Goal: Transaction & Acquisition: Purchase product/service

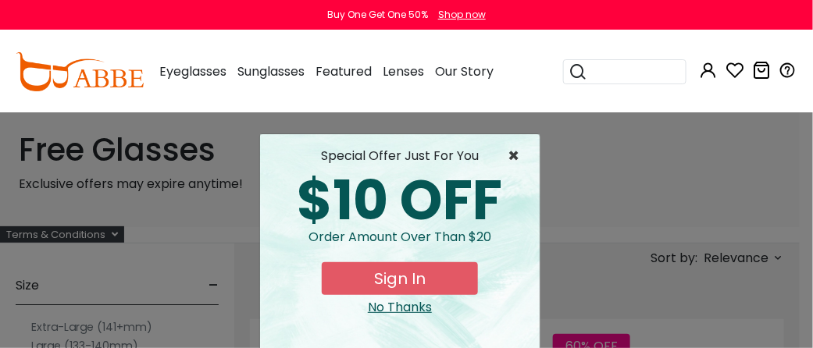
click at [510, 152] on span "×" at bounding box center [518, 156] width 20 height 19
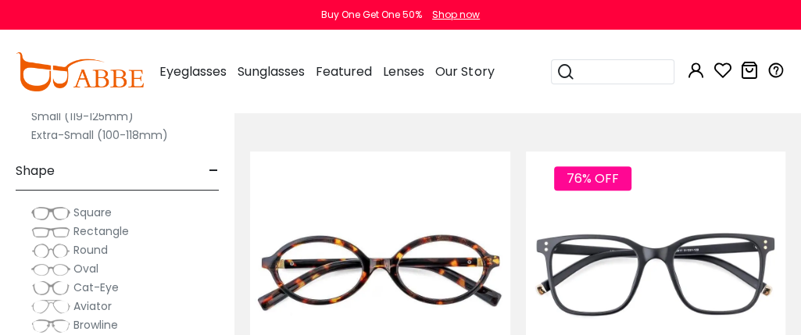
scroll to position [774, 0]
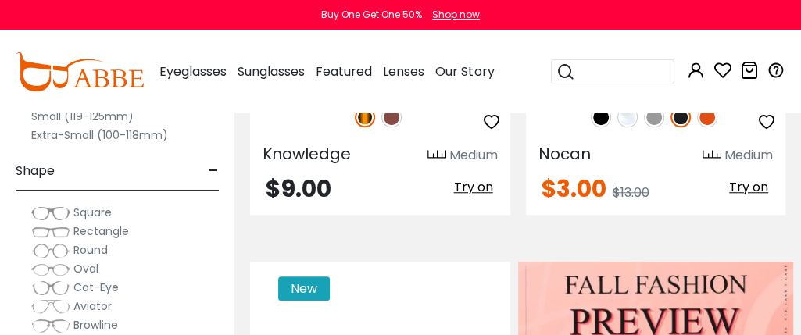
drag, startPoint x: 345, startPoint y: 139, endPoint x: 304, endPoint y: 157, distance: 45.1
click at [304, 157] on span "Knowledge" at bounding box center [306, 154] width 88 height 22
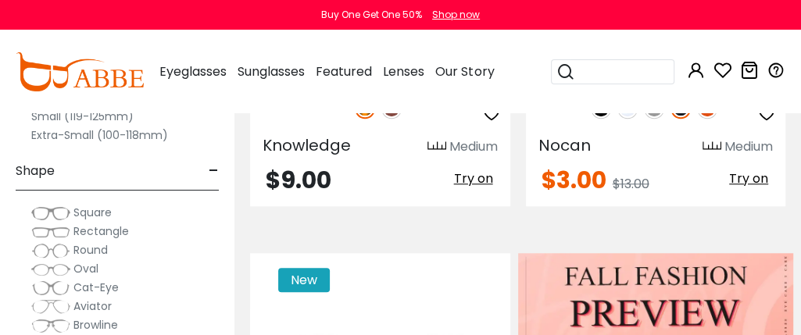
scroll to position [609, 0]
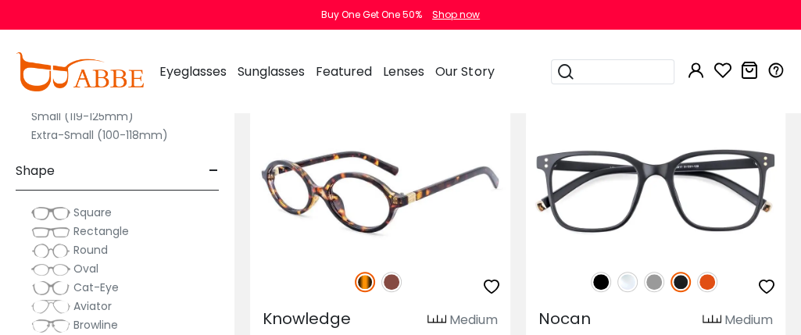
click at [476, 174] on img at bounding box center [380, 189] width 260 height 130
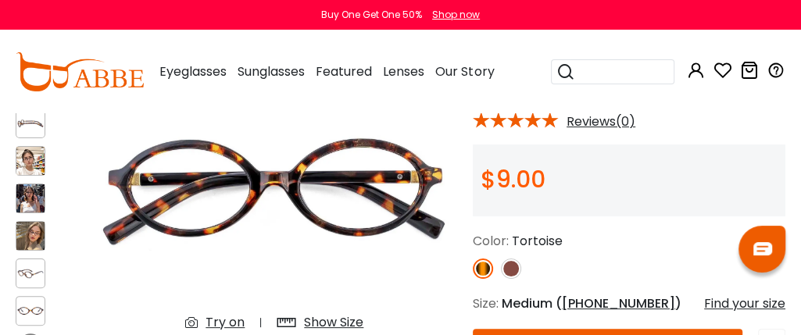
click at [505, 262] on img at bounding box center [511, 269] width 20 height 20
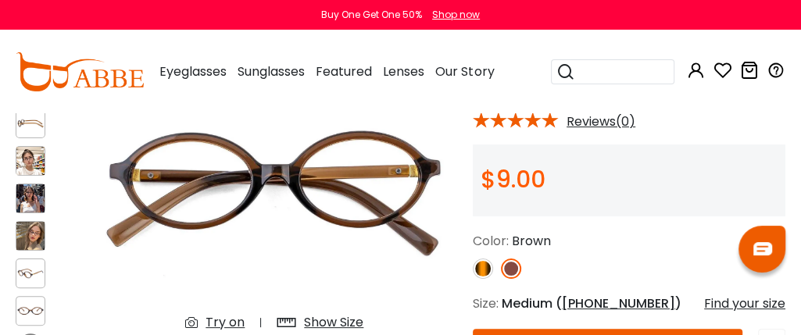
click at [480, 266] on img at bounding box center [483, 269] width 20 height 20
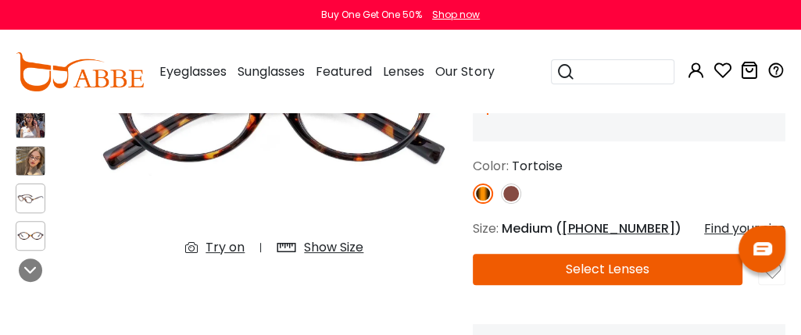
scroll to position [169, 0]
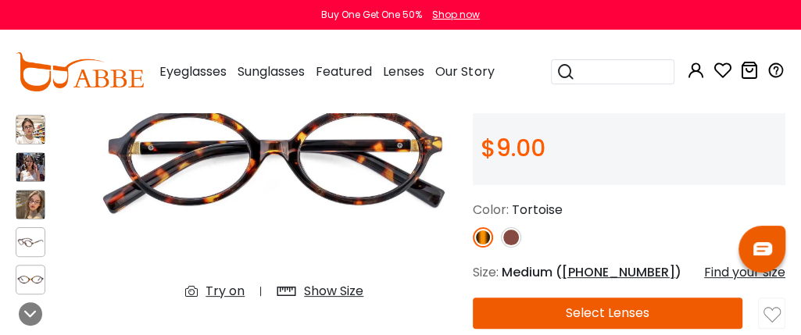
click at [27, 132] on img at bounding box center [30, 130] width 28 height 28
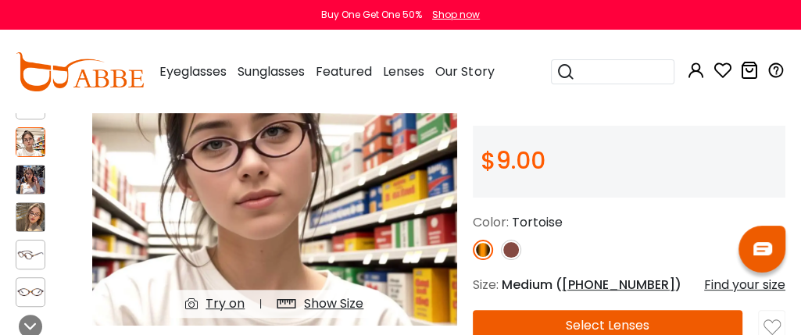
scroll to position [121, 0]
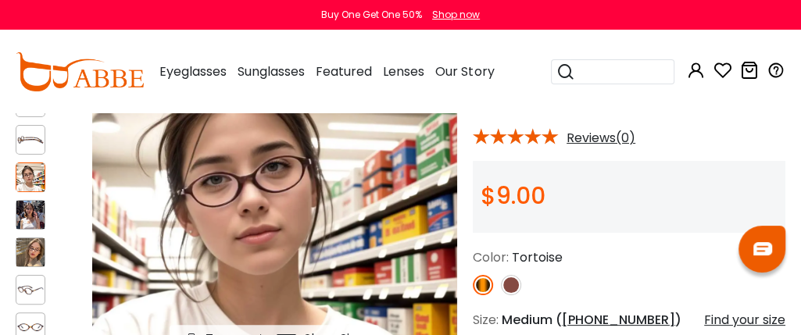
click at [25, 213] on img at bounding box center [30, 215] width 28 height 28
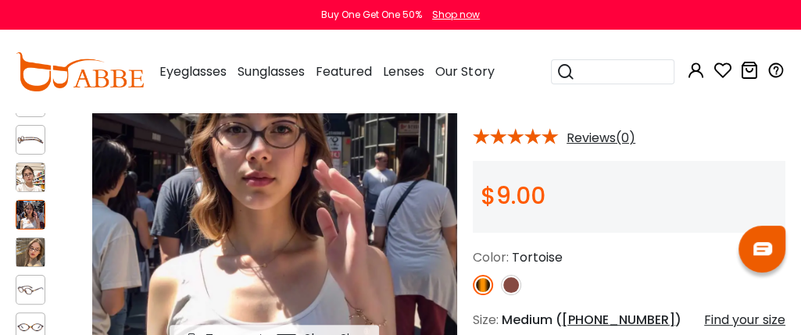
click at [25, 266] on div at bounding box center [46, 215] width 61 height 270
click at [27, 255] on img at bounding box center [30, 252] width 28 height 28
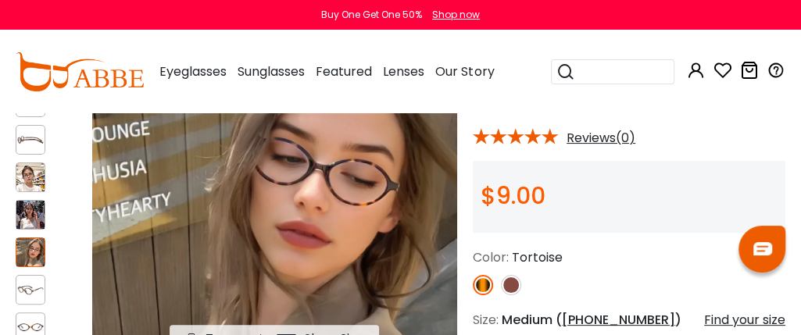
click at [32, 214] on img at bounding box center [30, 215] width 28 height 28
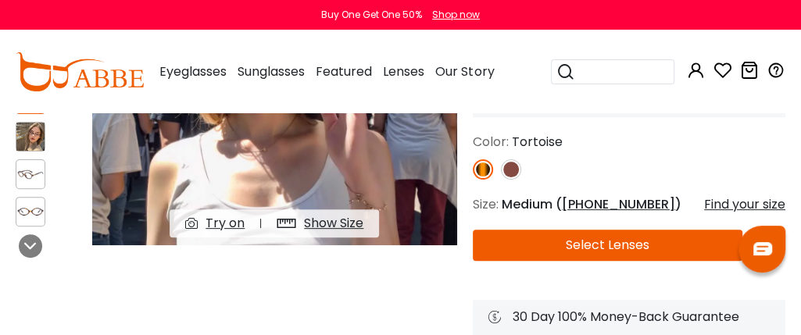
scroll to position [267, 0]
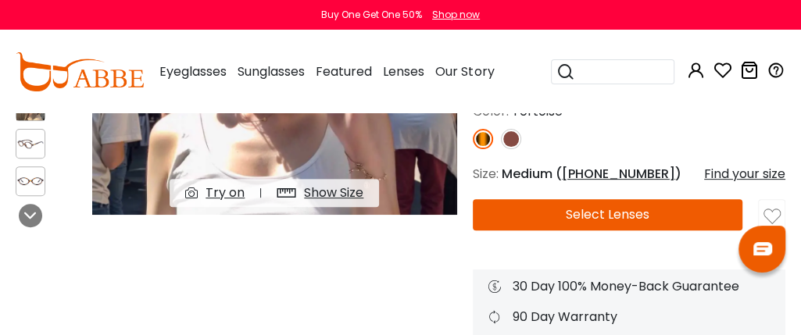
click at [357, 191] on div "Show Size" at bounding box center [333, 193] width 59 height 19
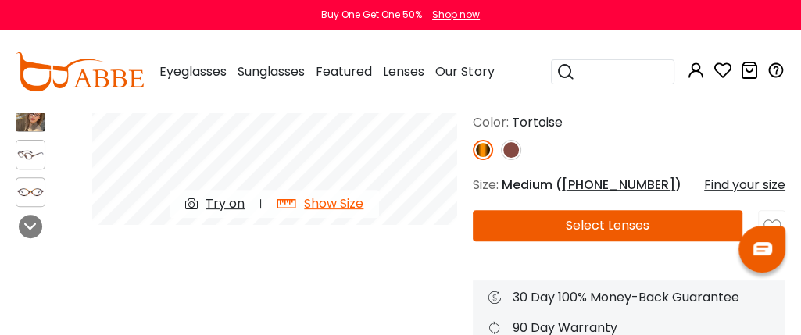
scroll to position [93, 0]
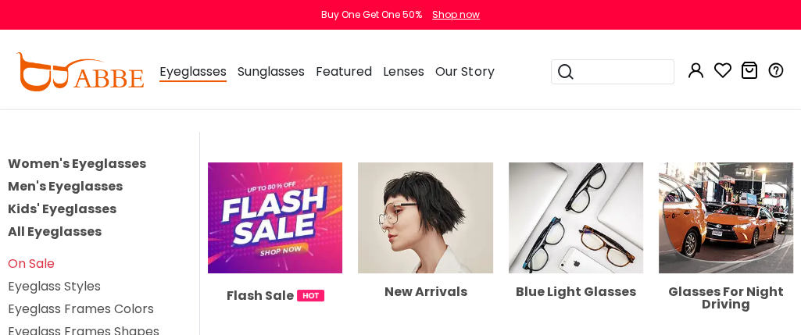
click at [115, 328] on link "Eyeglass Frames Shapes" at bounding box center [84, 332] width 152 height 18
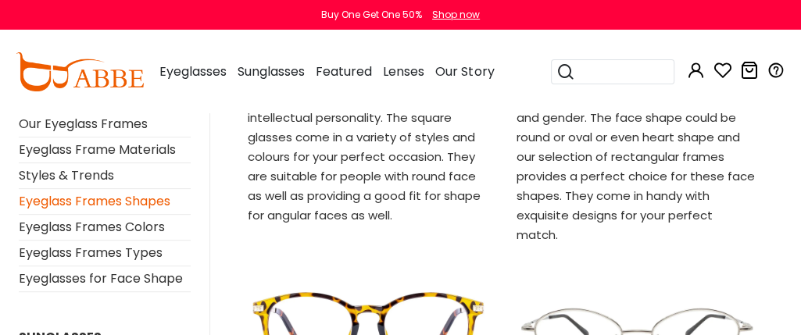
scroll to position [517, 0]
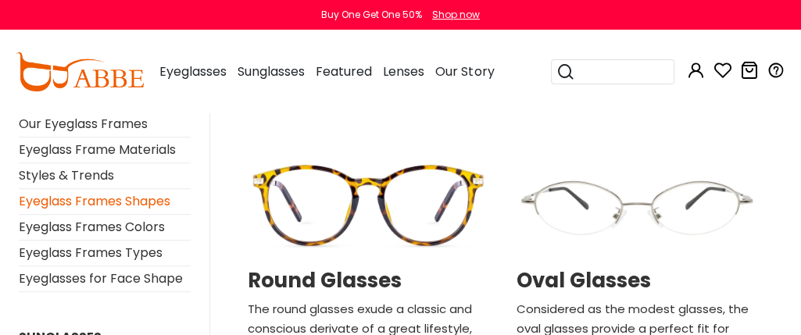
click at [662, 181] on img at bounding box center [636, 205] width 253 height 127
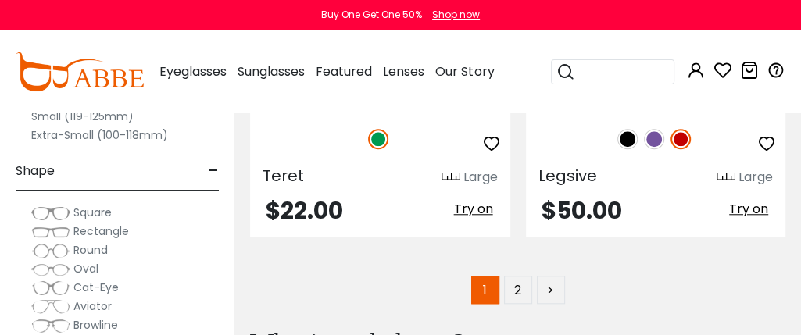
scroll to position [10891, 0]
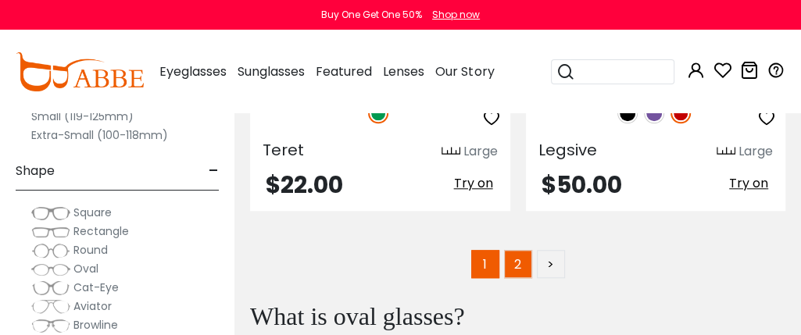
click at [510, 250] on link "2" at bounding box center [518, 264] width 28 height 28
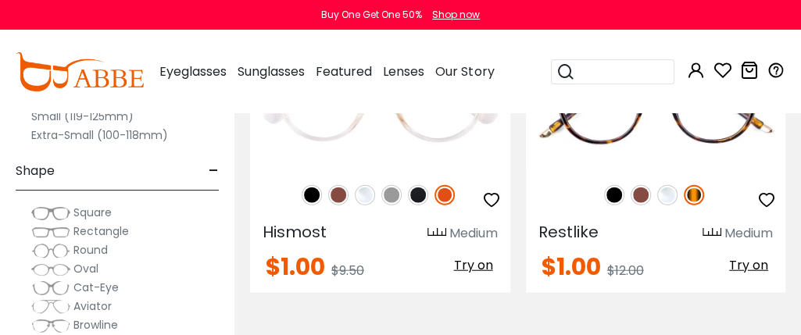
scroll to position [2140, 0]
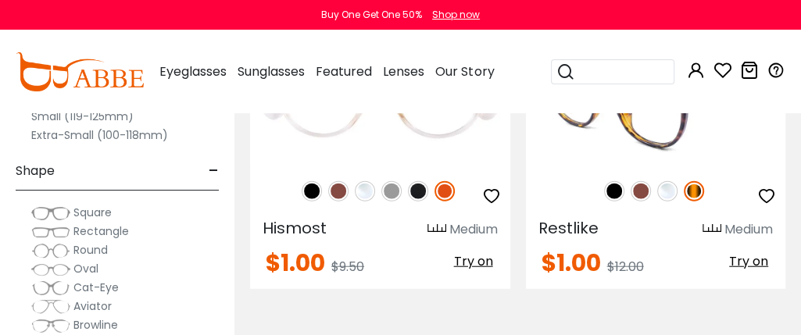
click at [684, 142] on img at bounding box center [656, 99] width 260 height 130
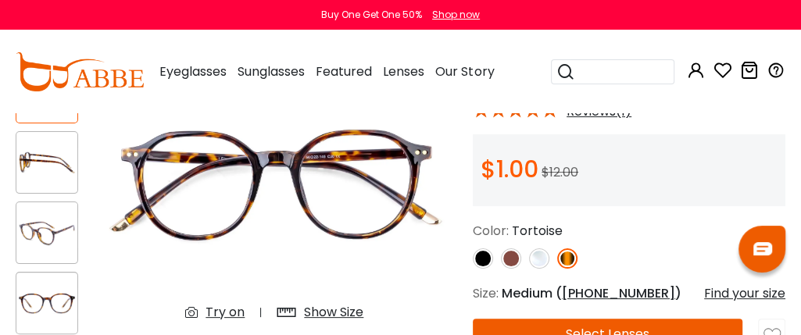
scroll to position [148, 0]
click at [507, 262] on img at bounding box center [511, 258] width 20 height 20
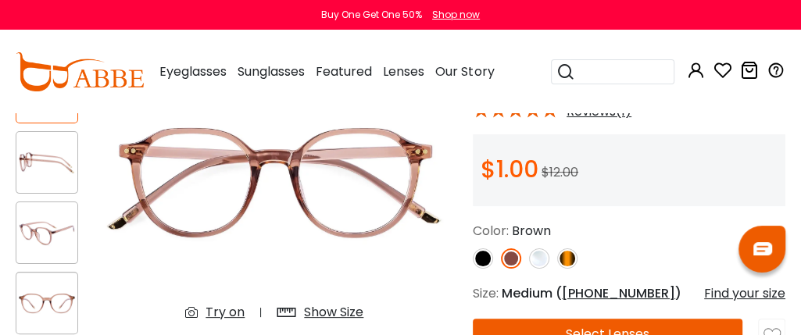
scroll to position [0, 0]
click at [485, 262] on img at bounding box center [483, 258] width 20 height 20
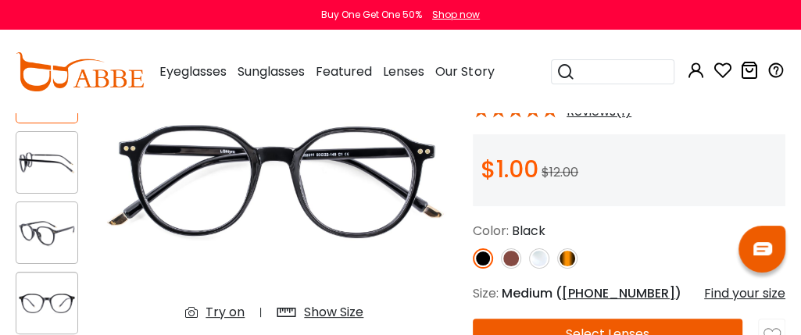
click at [332, 318] on div "Show Size" at bounding box center [333, 312] width 59 height 19
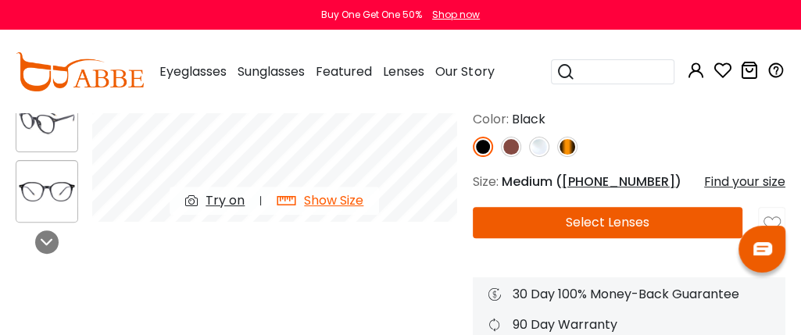
scroll to position [269, 0]
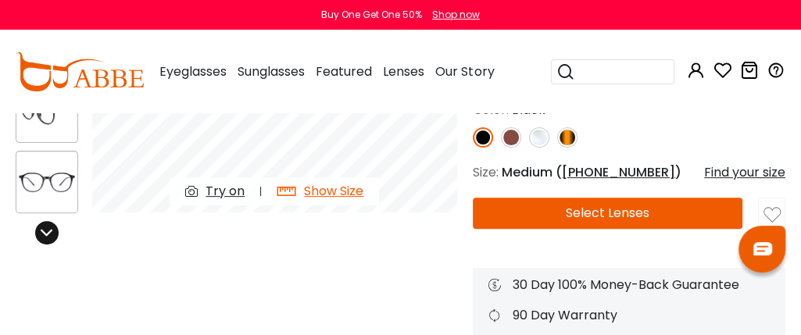
click at [41, 233] on icon at bounding box center [47, 233] width 12 height 12
click at [234, 191] on div "Try on" at bounding box center [224, 191] width 39 height 19
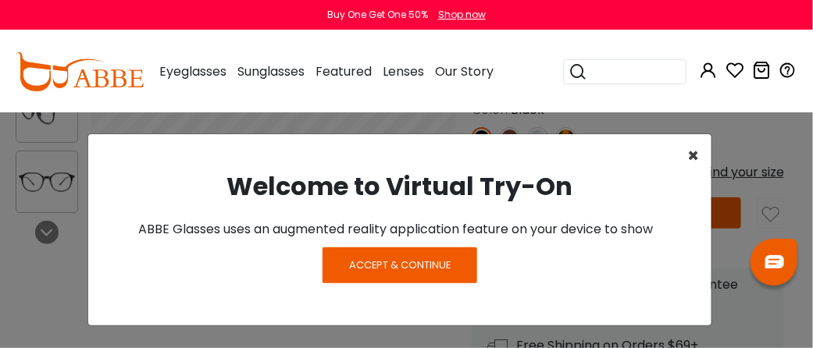
click at [698, 153] on span "×" at bounding box center [693, 156] width 12 height 26
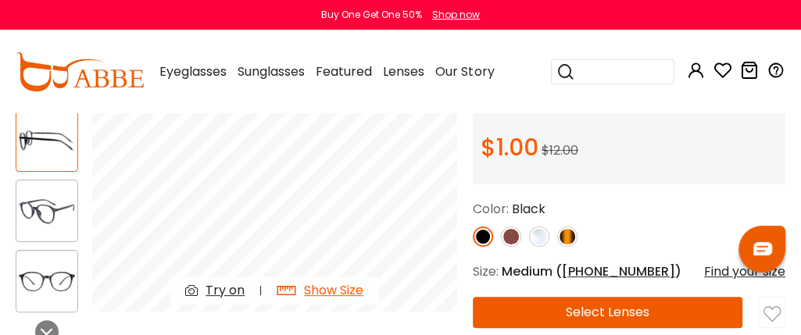
scroll to position [98, 0]
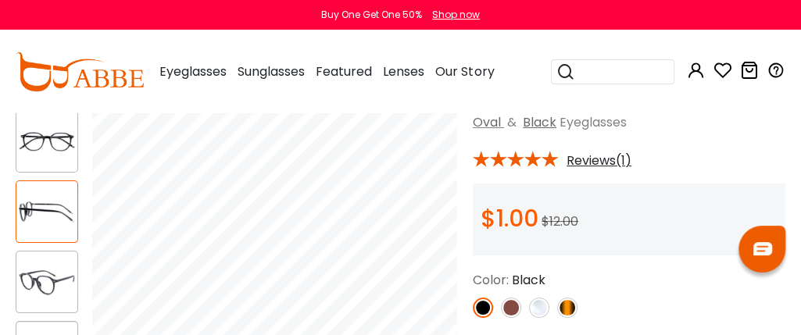
click at [587, 160] on span "Reviews(1)" at bounding box center [598, 161] width 65 height 14
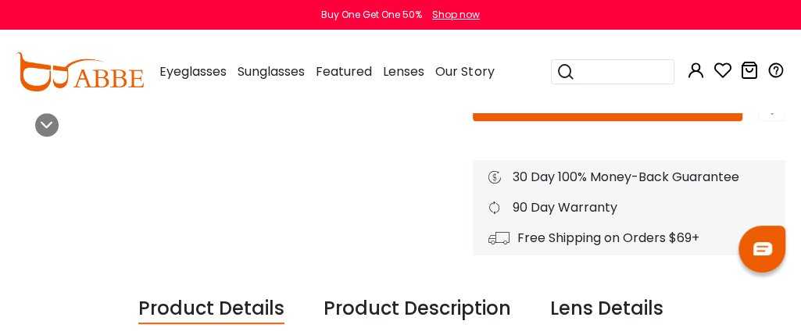
scroll to position [234, 0]
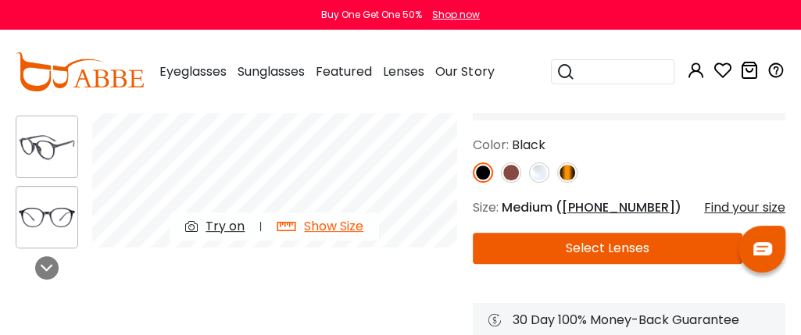
click at [347, 232] on div "Show Size" at bounding box center [333, 226] width 59 height 19
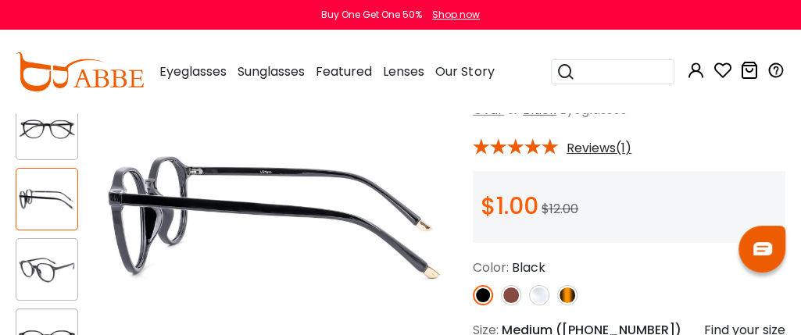
scroll to position [259, 0]
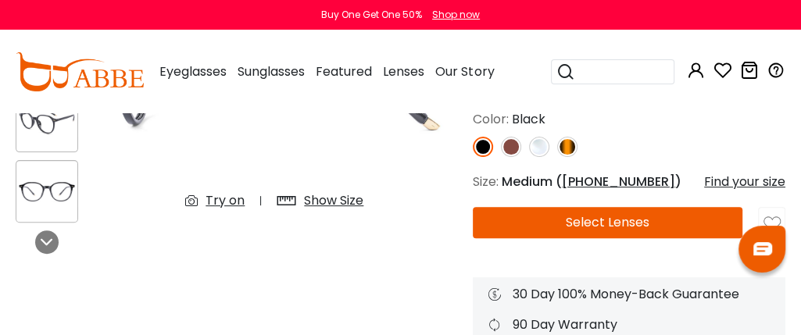
click at [609, 230] on button "Select Lenses" at bounding box center [608, 222] width 270 height 31
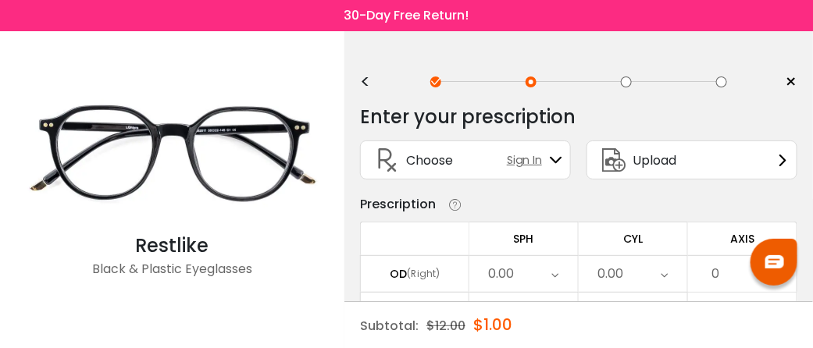
click at [543, 277] on div "0.00" at bounding box center [523, 274] width 109 height 36
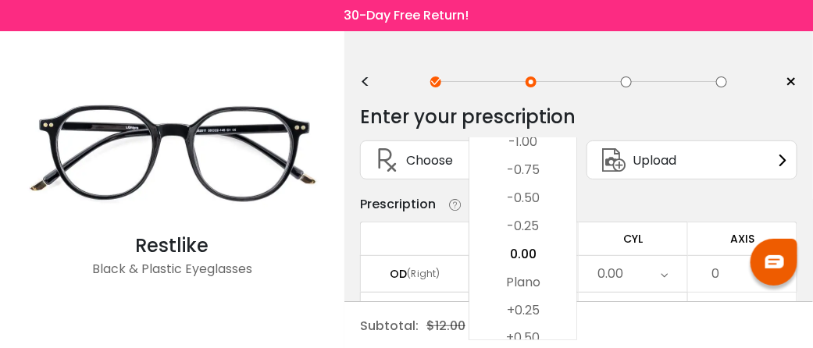
click at [812, 98] on div "< × Choose your usage Single Vision (Distance) This lens helps you see details …" at bounding box center [579, 308] width 469 height 555
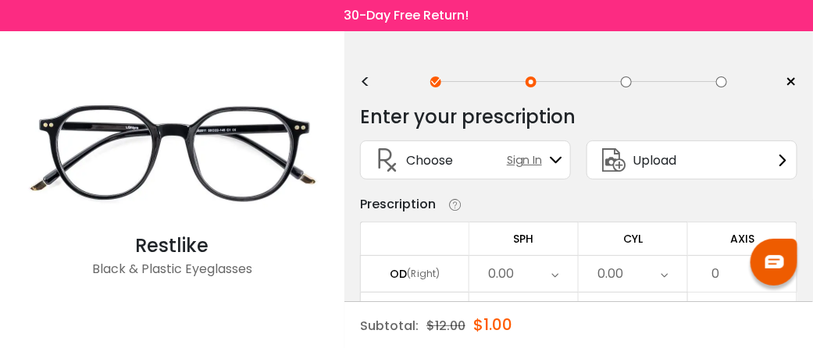
click at [552, 259] on icon at bounding box center [555, 274] width 7 height 36
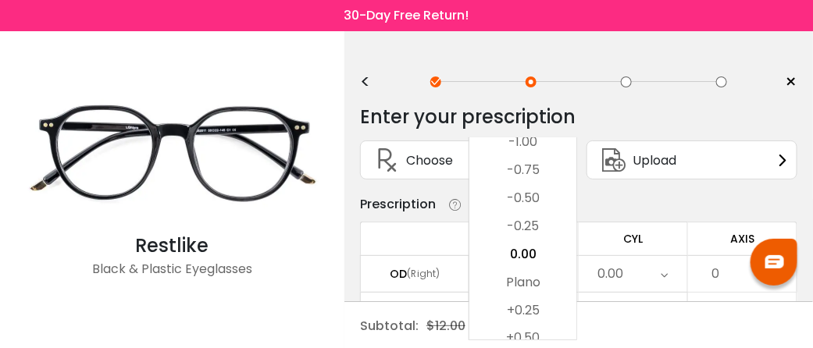
click at [583, 154] on div "Upload" at bounding box center [692, 164] width 227 height 62
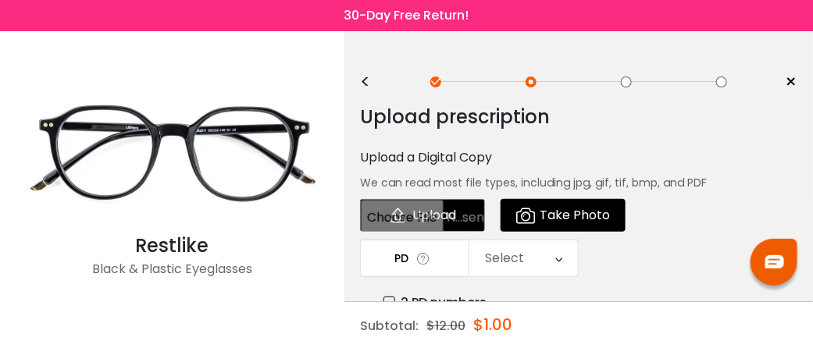
click at [794, 83] on span "×" at bounding box center [792, 81] width 12 height 23
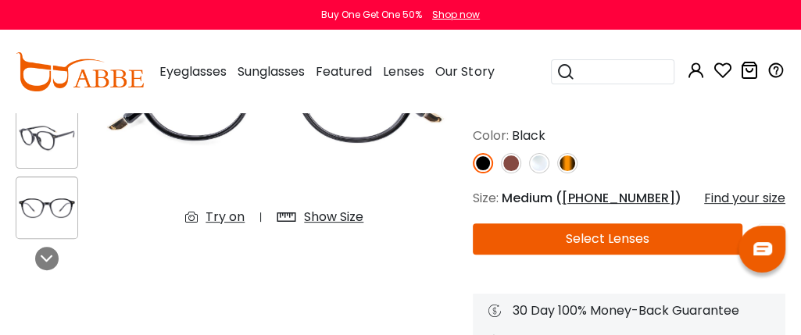
scroll to position [243, 0]
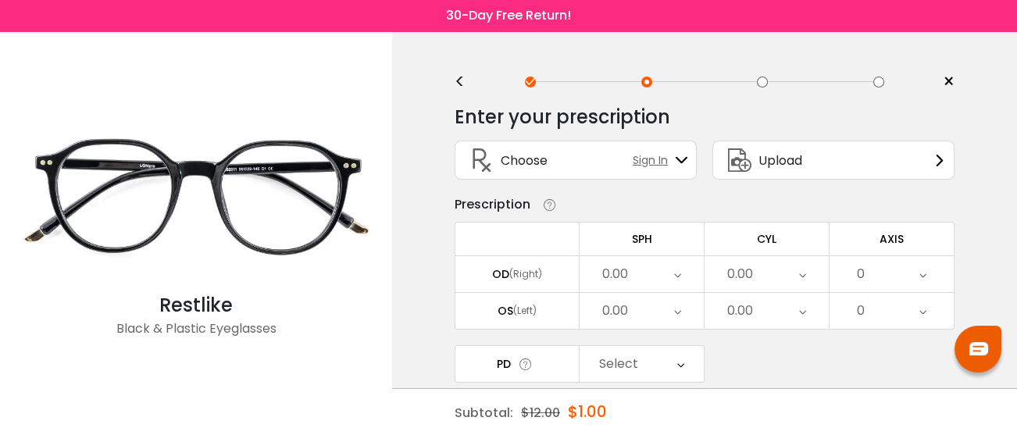
click at [678, 273] on icon at bounding box center [677, 274] width 7 height 36
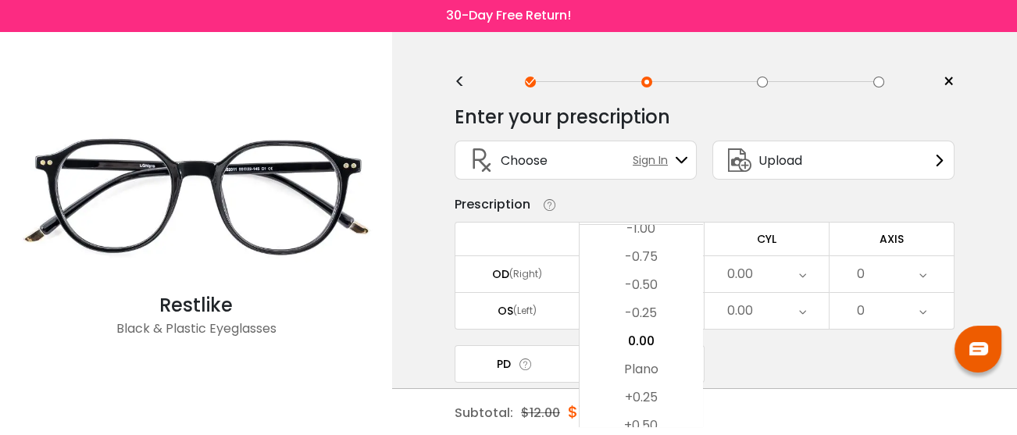
drag, startPoint x: 1015, startPoint y: 152, endPoint x: 1015, endPoint y: 178, distance: 25.8
click at [812, 178] on div "< × Choose your usage Single Vision (Distance) This lens helps you see details …" at bounding box center [704, 308] width 625 height 555
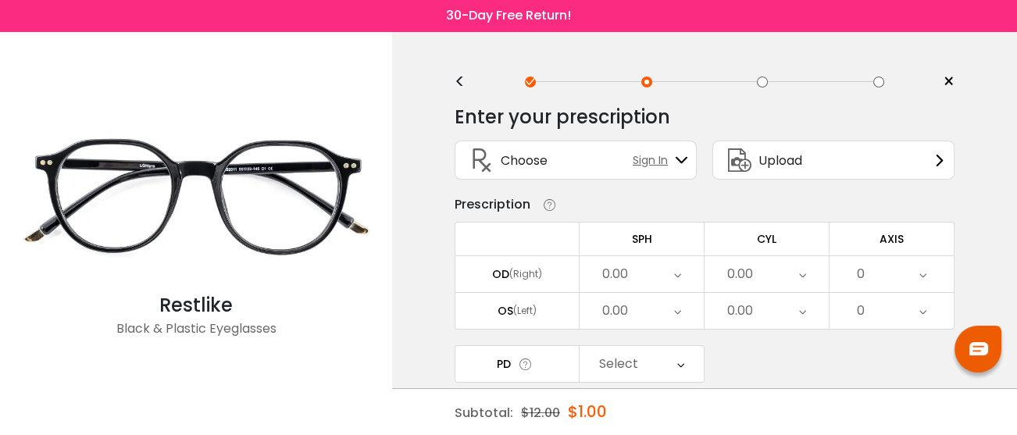
click at [668, 348] on div "Select" at bounding box center [642, 364] width 124 height 36
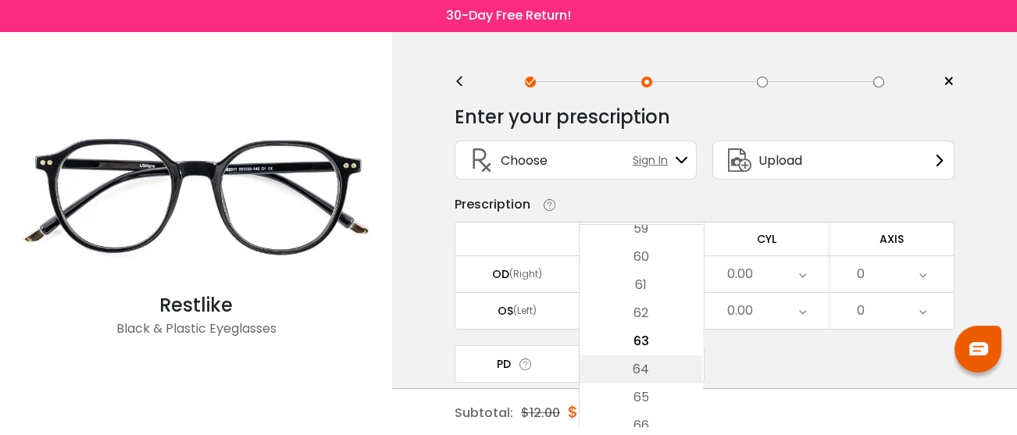
click at [662, 348] on li "64" at bounding box center [641, 369] width 123 height 28
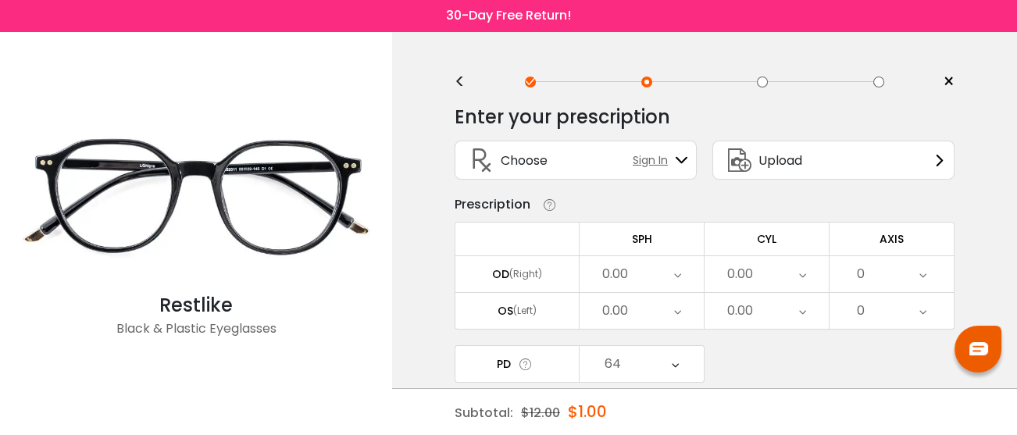
click at [687, 282] on div "0.00" at bounding box center [642, 274] width 124 height 36
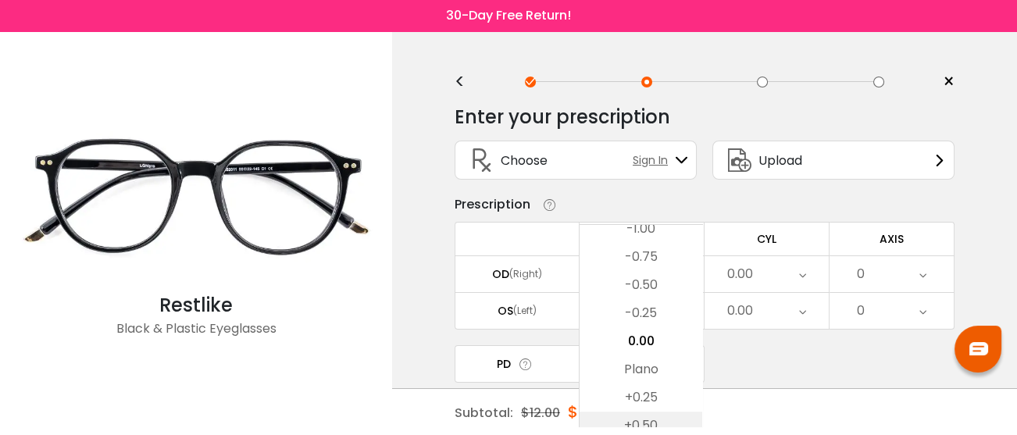
click at [677, 348] on li "+0.50" at bounding box center [641, 426] width 123 height 28
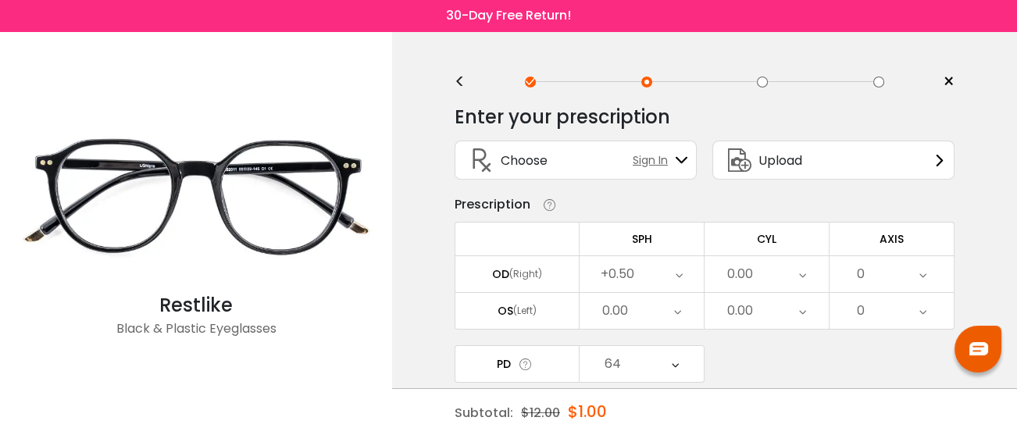
click at [662, 282] on div "+0.50" at bounding box center [642, 274] width 124 height 36
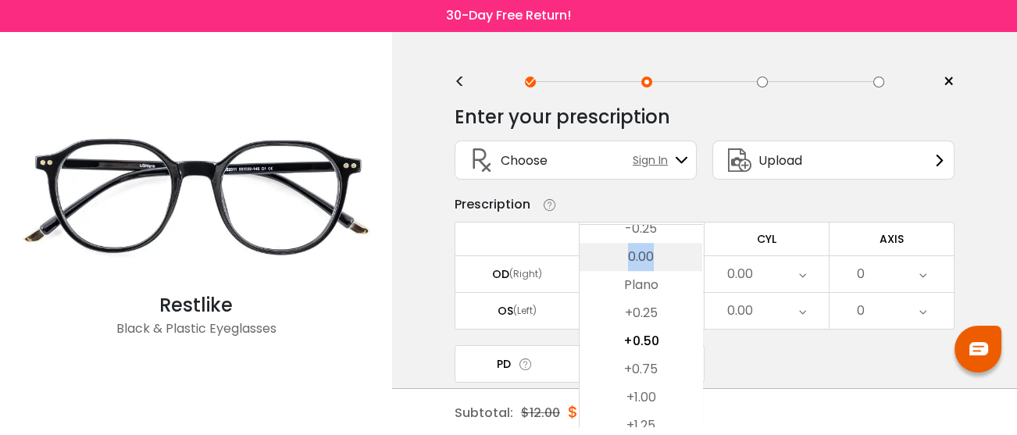
drag, startPoint x: 700, startPoint y: 231, endPoint x: 698, endPoint y: 245, distance: 14.3
click at [698, 245] on ul "-20.00 -19.75 -19.50 -19.25 -19.00 -18.75 -18.50 -18.25 -18.00 -17.75 -17.50 -1…" at bounding box center [641, 271] width 123 height 4556
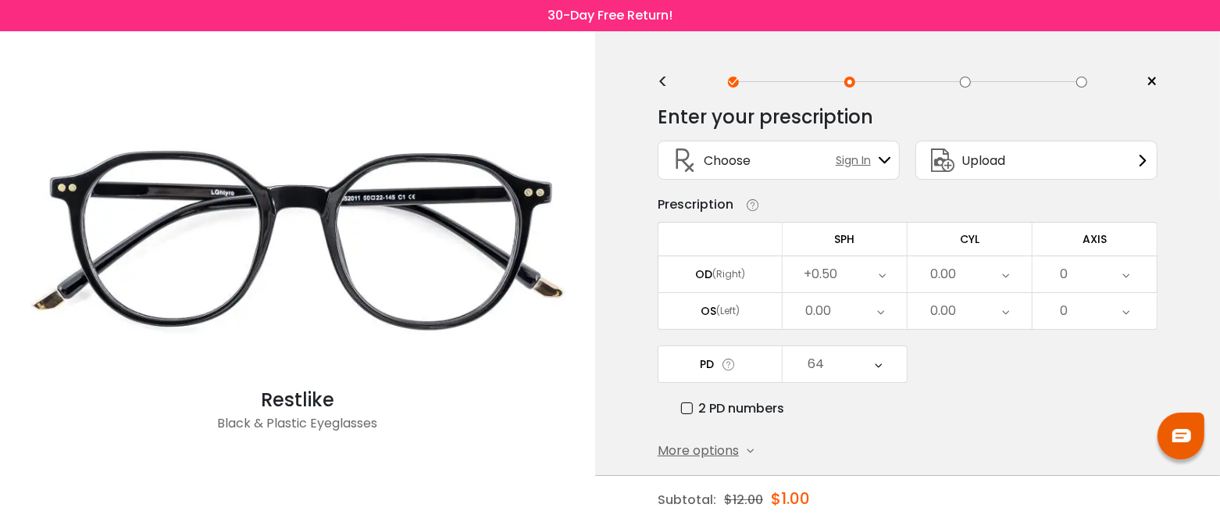
drag, startPoint x: 941, startPoint y: 3, endPoint x: 4, endPoint y: 180, distance: 953.3
click at [2, 180] on div "Restlike Black & Plastic Eyeglasses" at bounding box center [297, 308] width 595 height 555
click at [812, 278] on icon at bounding box center [882, 274] width 7 height 36
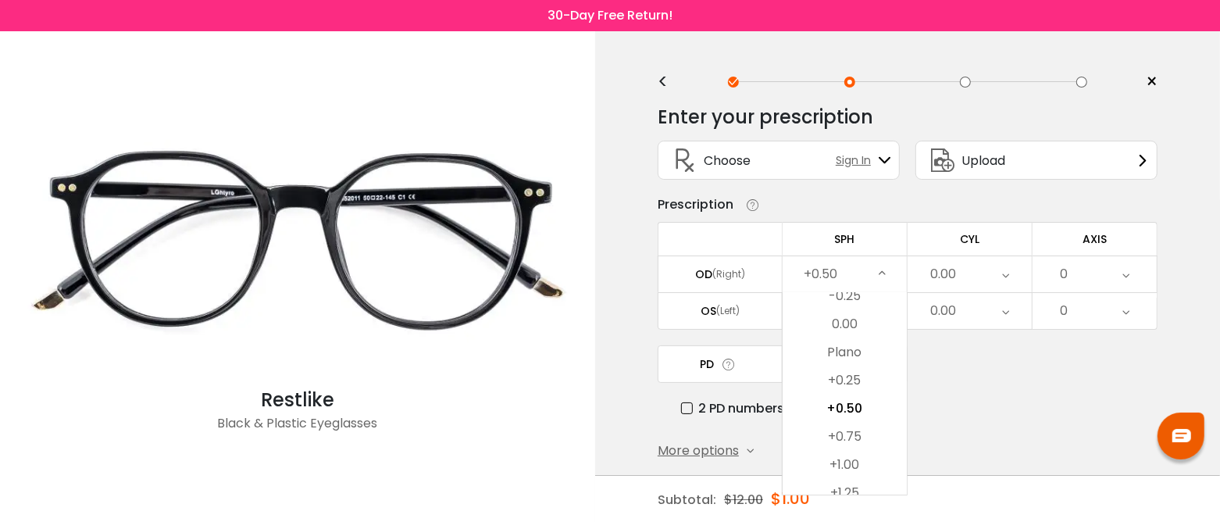
click at [812, 348] on div "PD 64 Cancel PD Save 46 47 48 49 50 51 52 53 54 55 56 57 58 59 60 61 62 63 64 6…" at bounding box center [908, 381] width 500 height 73
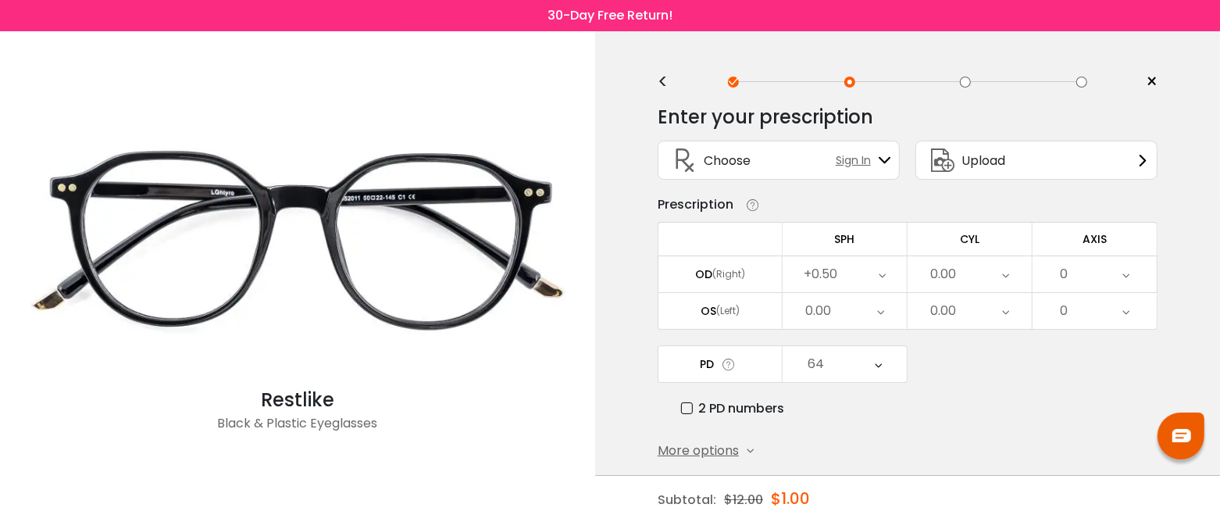
click at [812, 316] on div "0.00" at bounding box center [845, 311] width 124 height 36
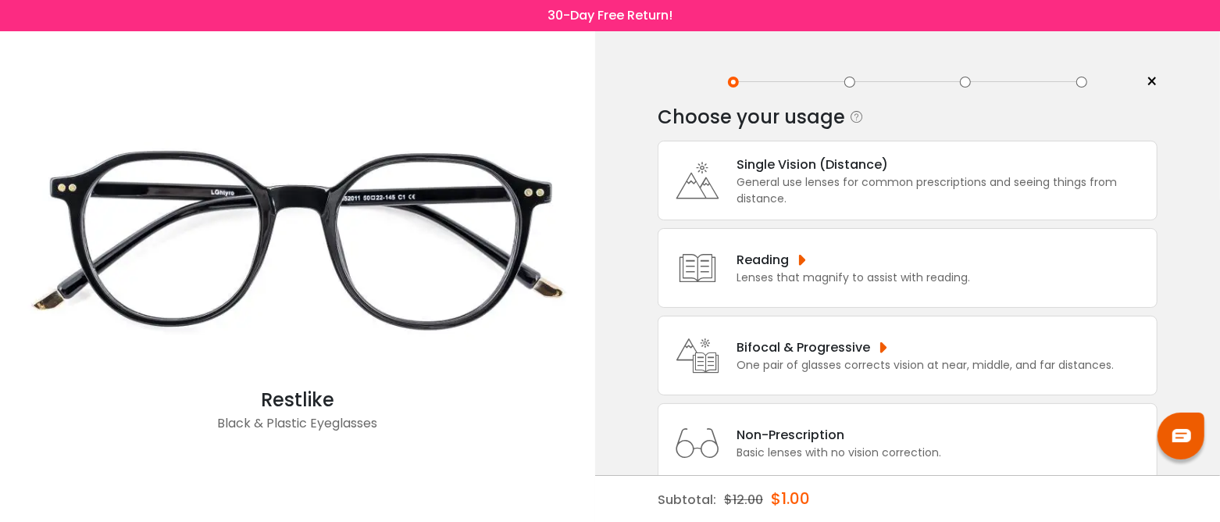
click at [1034, 180] on div "General use lenses for common prescriptions and seeing things from distance." at bounding box center [943, 190] width 412 height 33
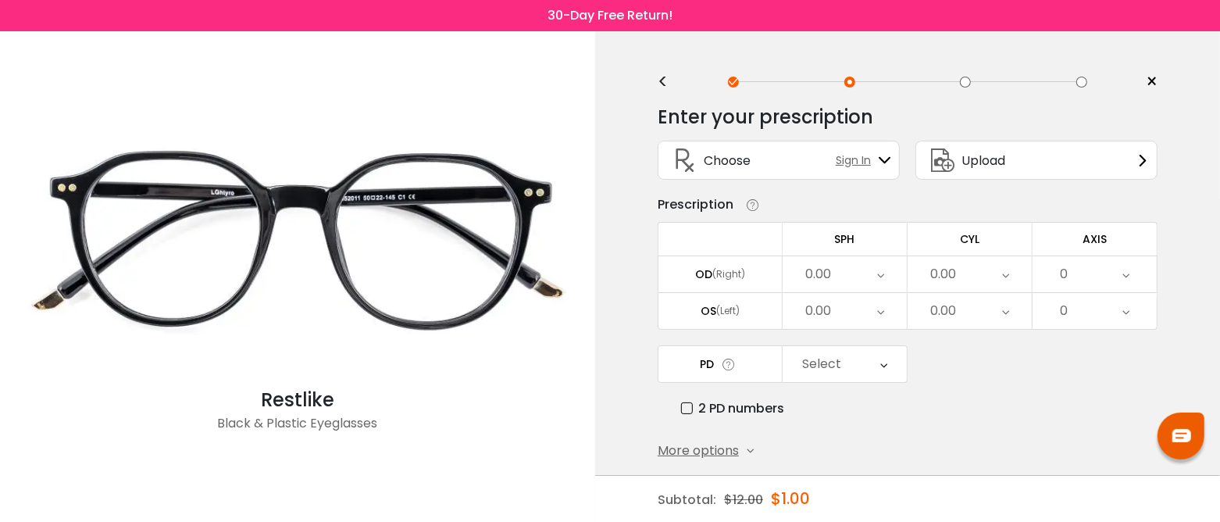
click at [876, 278] on div "0.00" at bounding box center [845, 274] width 124 height 36
